Goal: Find contact information: Obtain details needed to contact an individual or organization

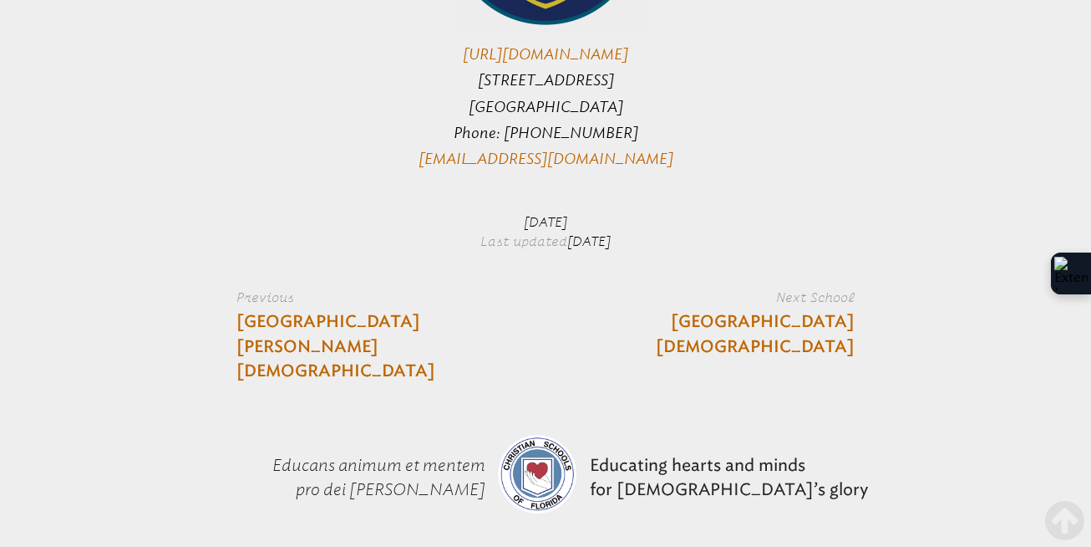
scroll to position [4346, 0]
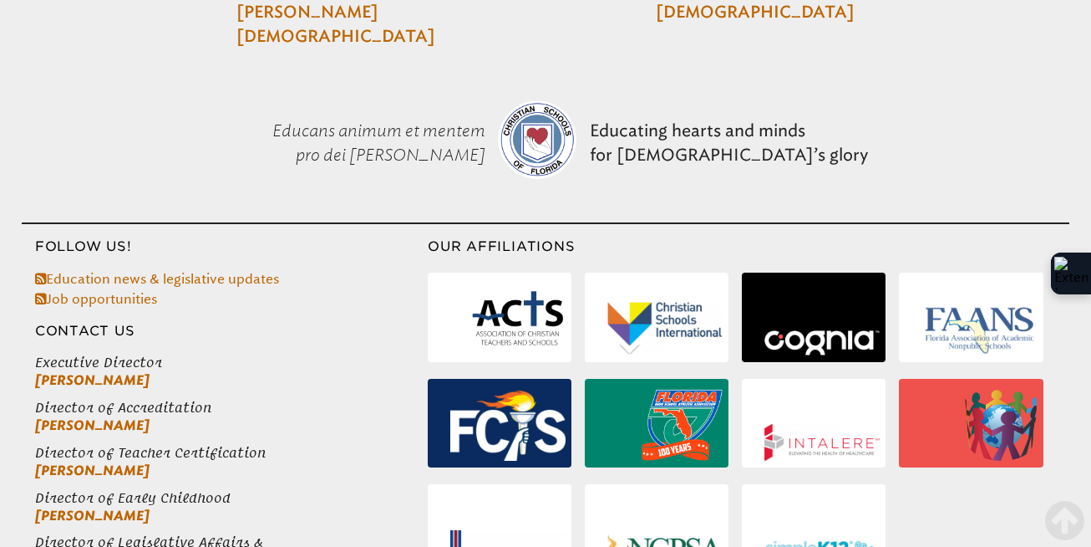
click at [136, 371] on span "[PERSON_NAME]" at bounding box center [231, 380] width 393 height 18
click at [162, 416] on span "[PERSON_NAME]" at bounding box center [231, 425] width 393 height 18
click at [162, 461] on span "[PERSON_NAME]" at bounding box center [231, 470] width 393 height 18
click at [158, 506] on span "[PERSON_NAME]" at bounding box center [231, 515] width 393 height 18
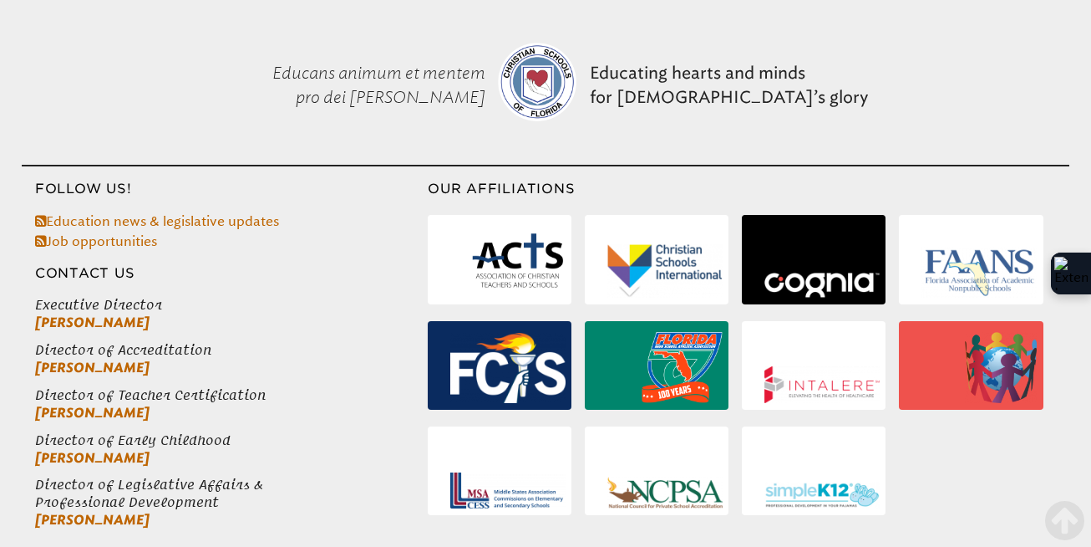
drag, startPoint x: 179, startPoint y: 456, endPoint x: 16, endPoint y: 418, distance: 167.4
click at [22, 418] on ul "Executive Director [PERSON_NAME] Director of Accreditation [PERSON_NAME] Direct…" at bounding box center [225, 412] width 406 height 232
copy li "Director of Legislative Affairs & Professional Development [PERSON_NAME]"
drag, startPoint x: 610, startPoint y: 507, endPoint x: 348, endPoint y: 510, distance: 262.4
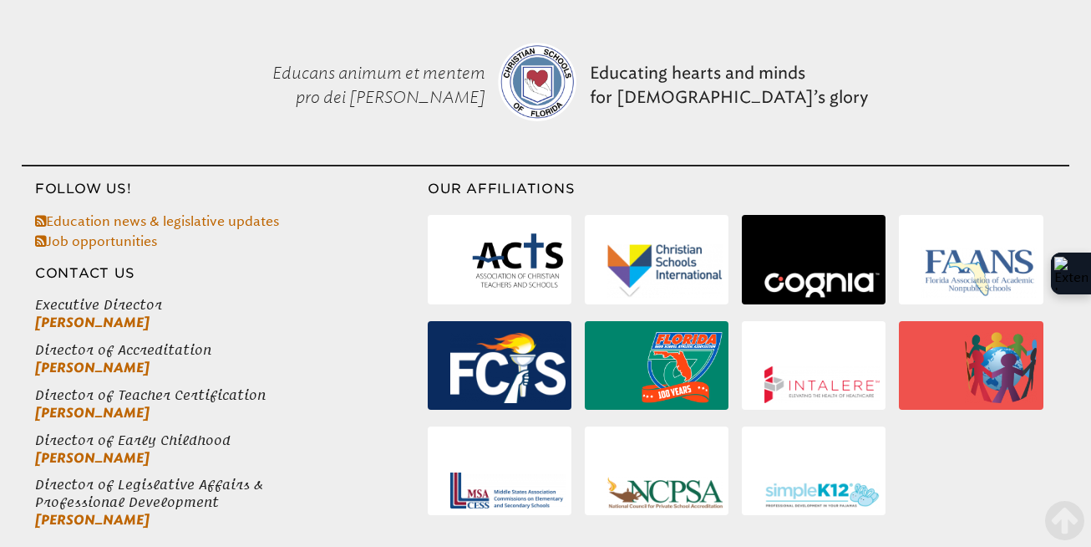
copy span "[DEMOGRAPHIC_DATA] Schools of [US_STATE]"
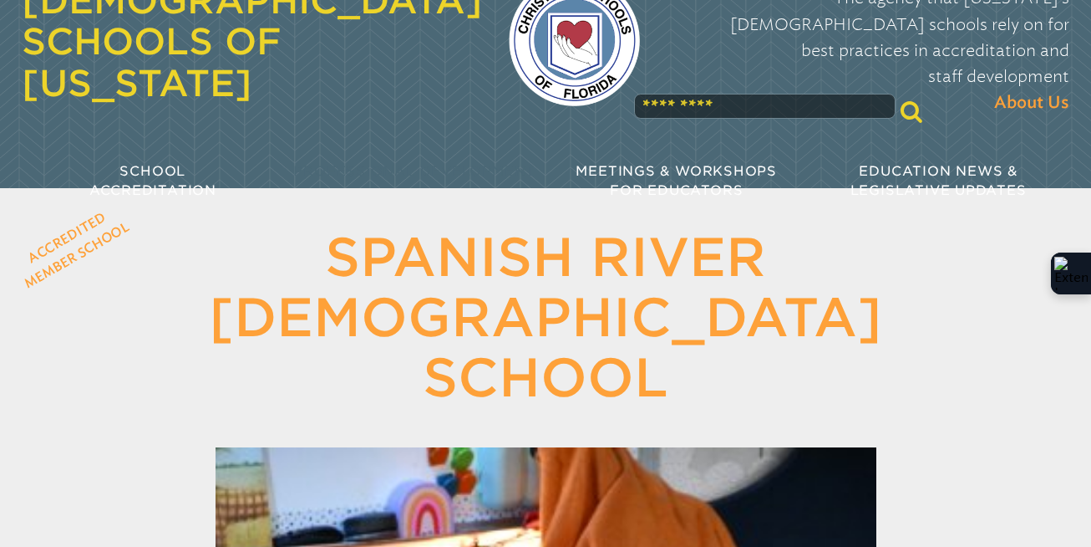
scroll to position [0, 0]
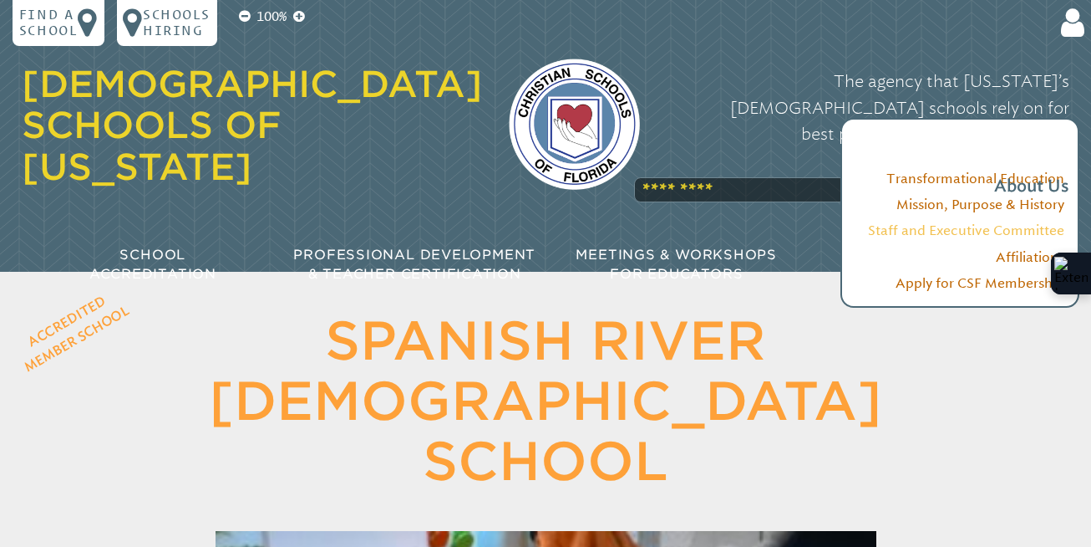
click at [993, 237] on link "Staff and Executive Committee" at bounding box center [966, 230] width 196 height 16
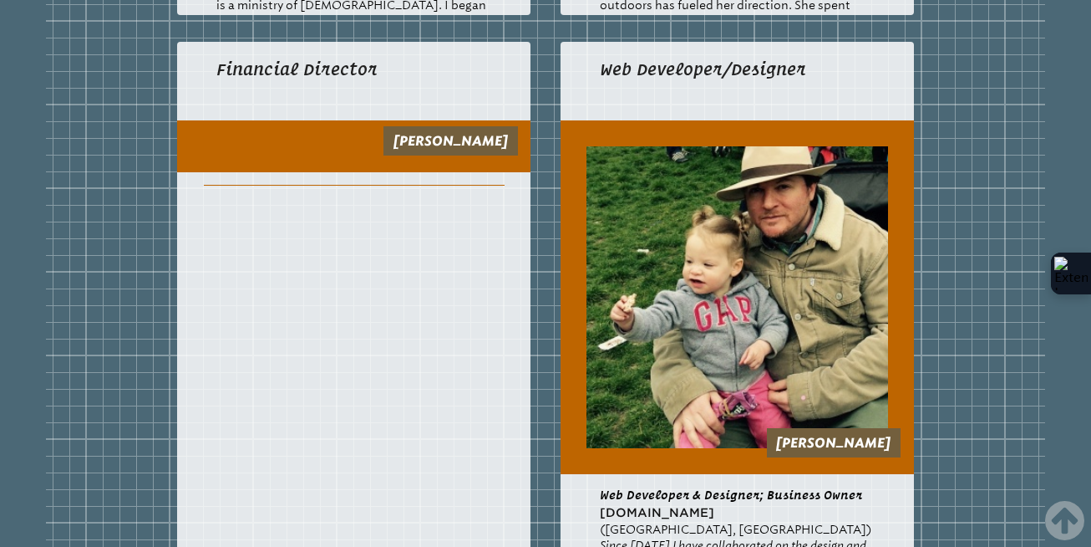
scroll to position [4262, 0]
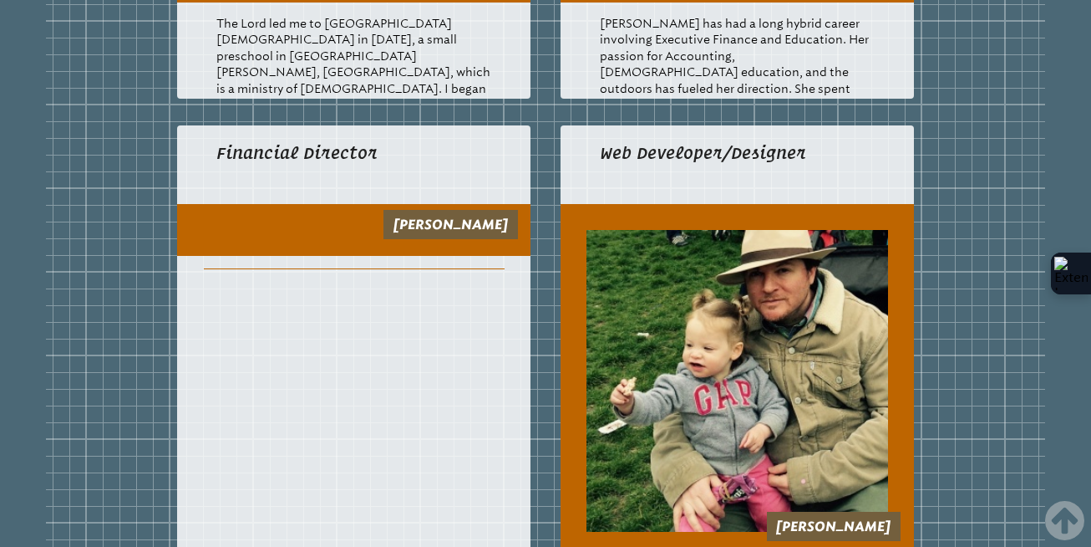
click at [415, 232] on link "[PERSON_NAME]" at bounding box center [451, 224] width 114 height 16
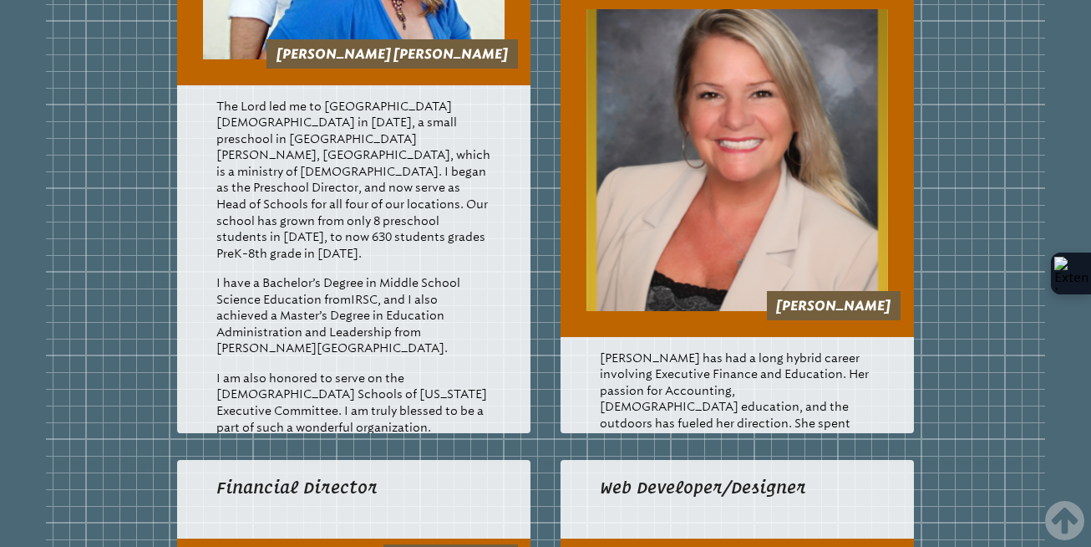
scroll to position [4095, 0]
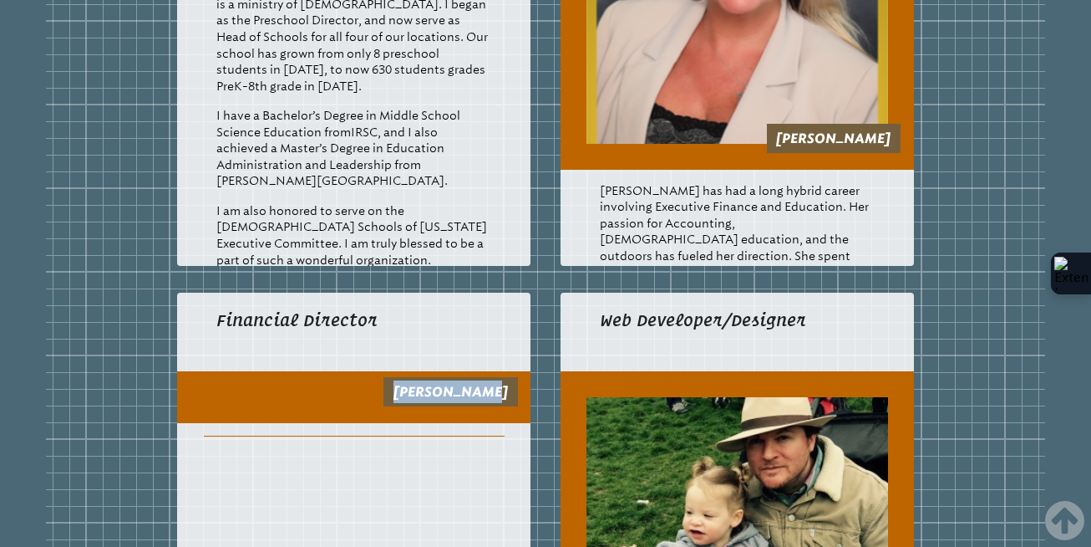
drag, startPoint x: 499, startPoint y: 432, endPoint x: 372, endPoint y: 432, distance: 127.0
click at [372, 432] on article "Financial Director Sheri Garner" at bounding box center [354, 557] width 354 height 529
copy article "[PERSON_NAME]"
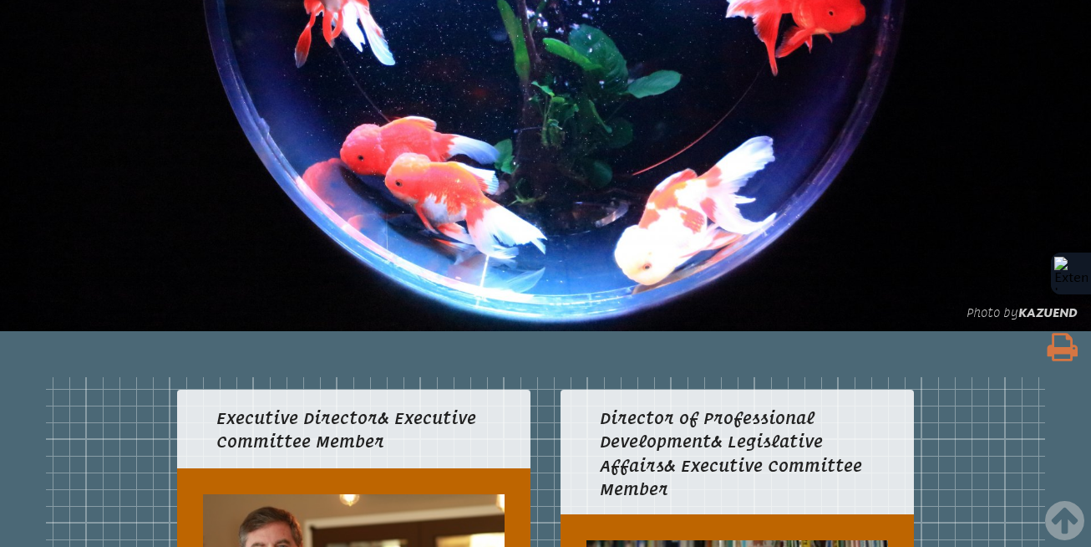
scroll to position [836, 0]
